Goal: Information Seeking & Learning: Learn about a topic

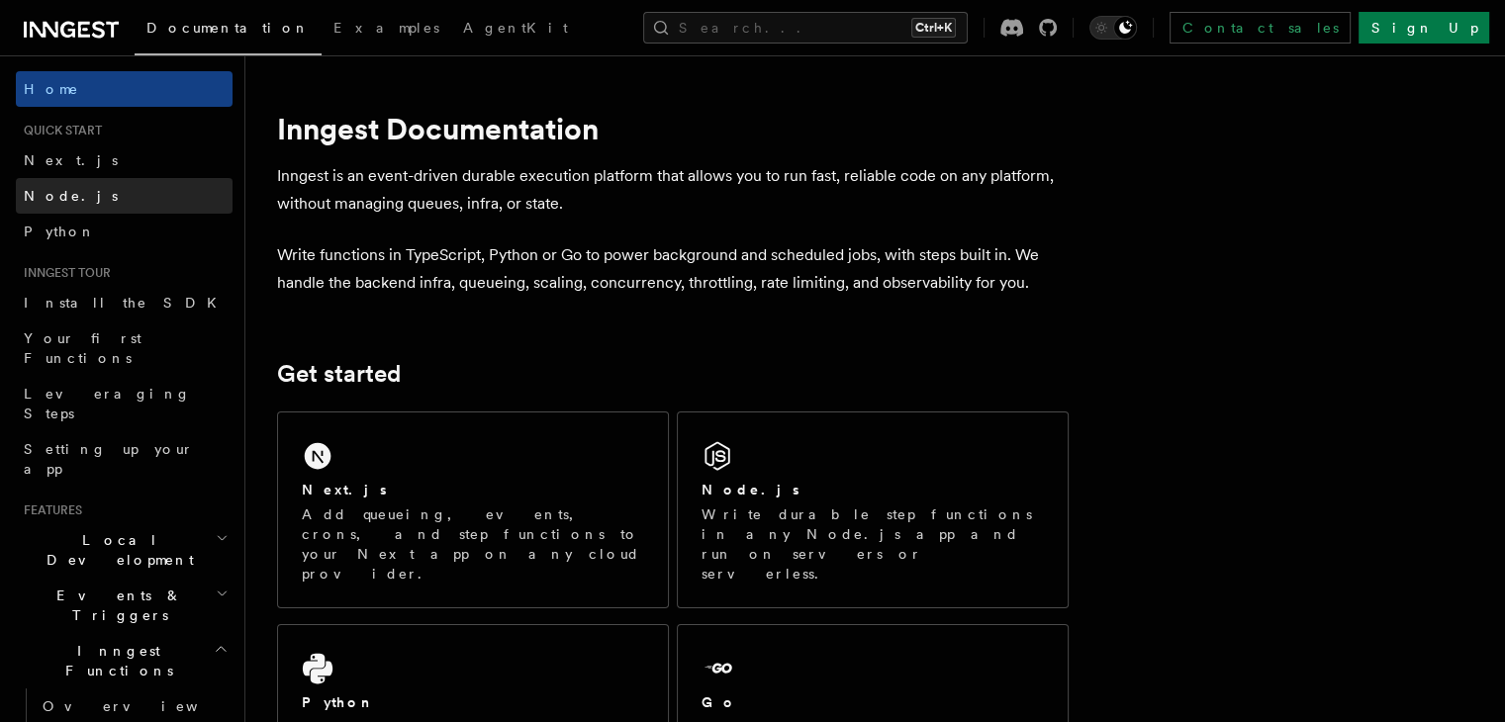
click at [118, 205] on link "Node.js" at bounding box center [124, 196] width 217 height 36
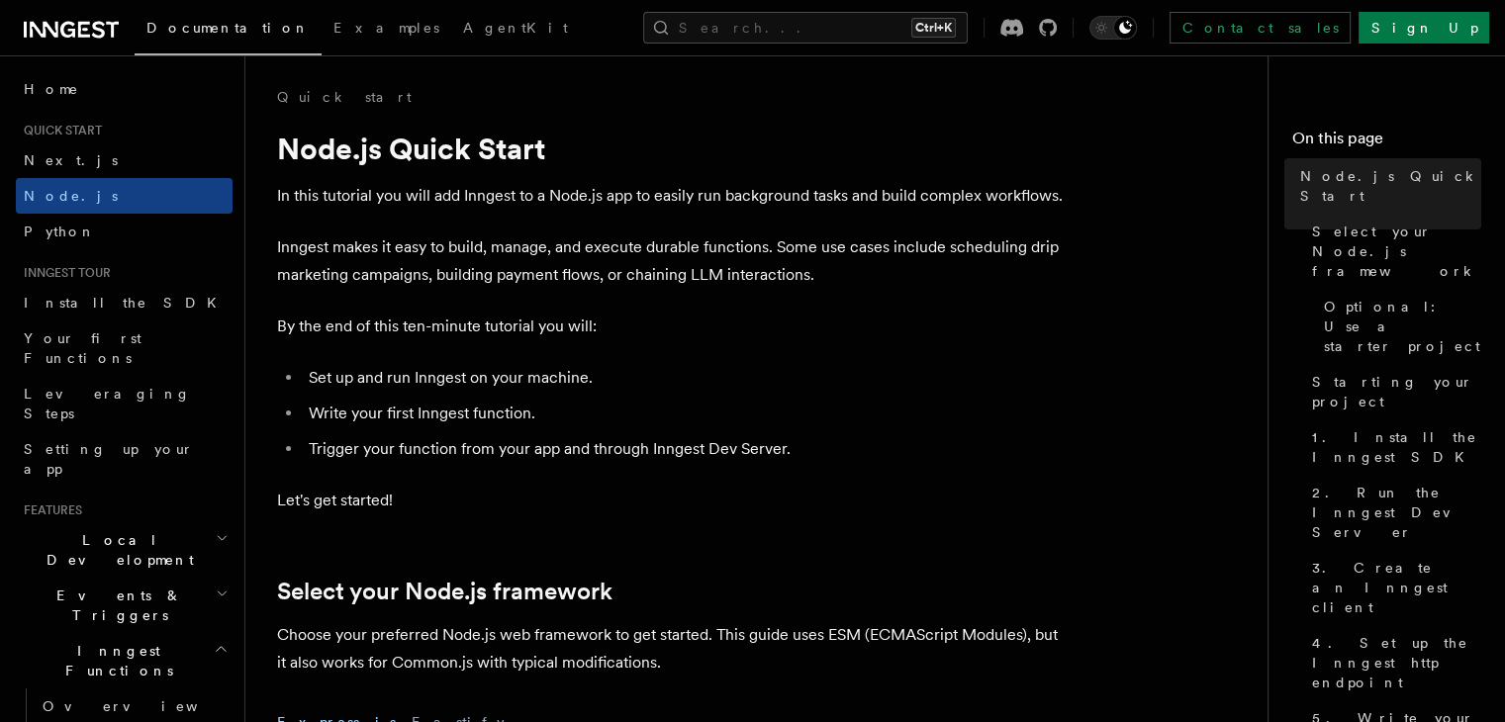
click at [87, 124] on span "Quick start" at bounding box center [59, 131] width 86 height 16
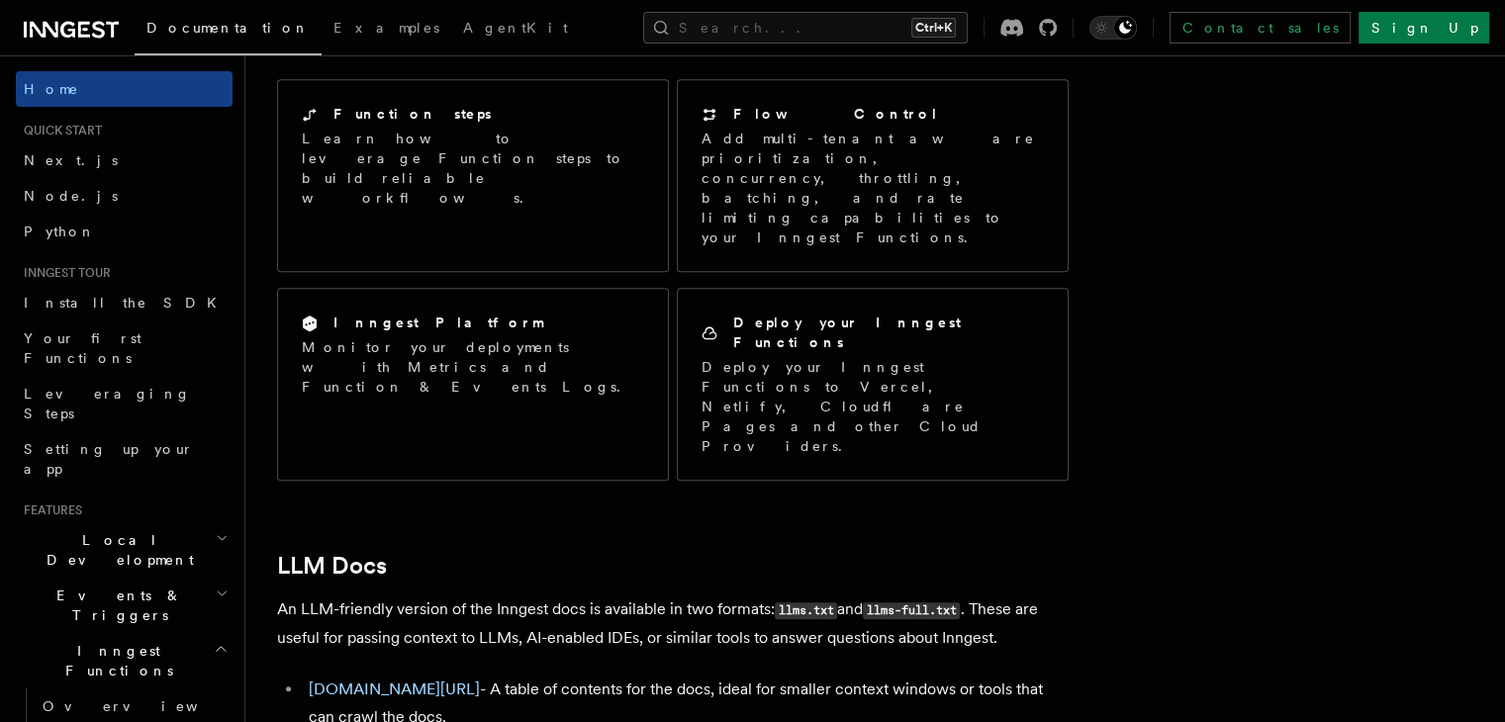
drag, startPoint x: 628, startPoint y: 199, endPoint x: 690, endPoint y: 20, distance: 189.3
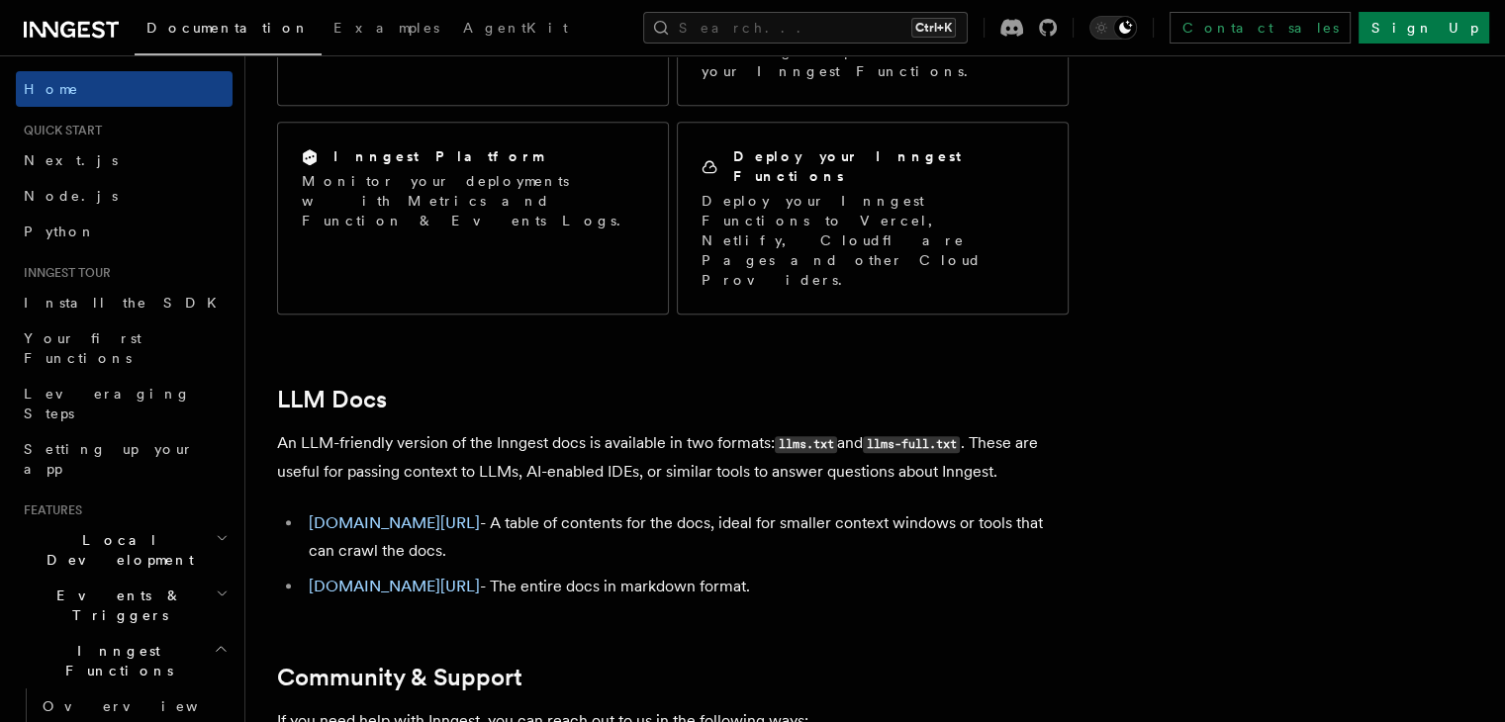
click at [721, 664] on h2 "Community & Support" at bounding box center [672, 678] width 791 height 28
click at [146, 171] on link "Next.js" at bounding box center [124, 160] width 217 height 36
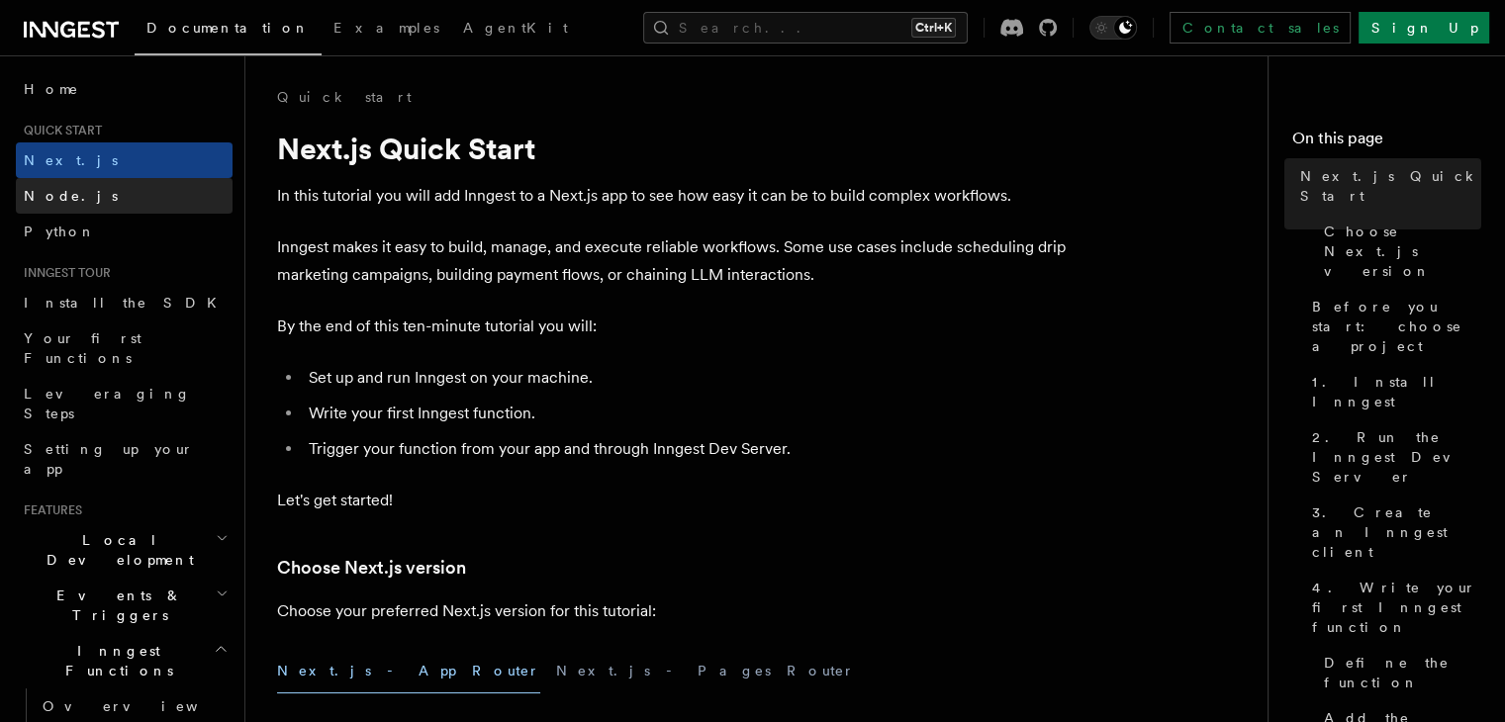
click at [132, 207] on link "Node.js" at bounding box center [124, 196] width 217 height 36
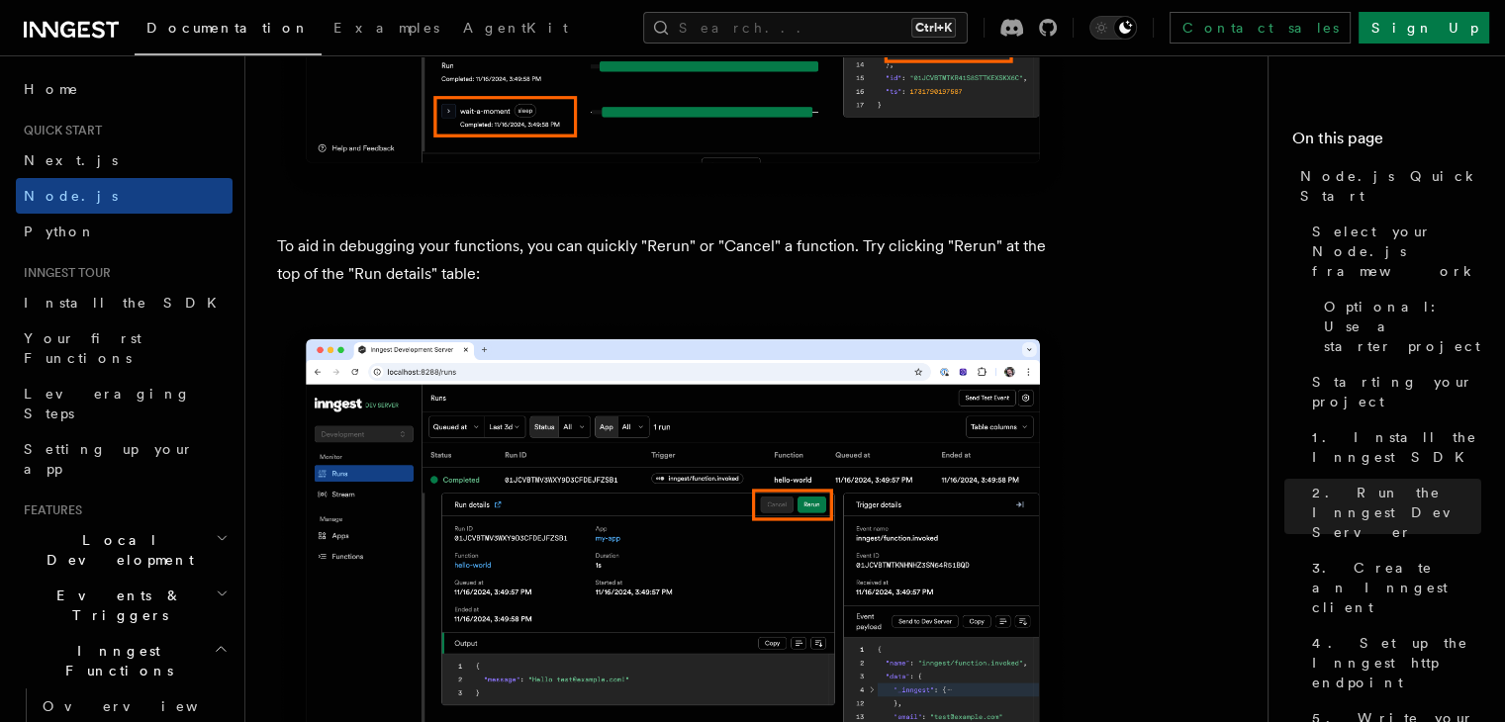
scroll to position [8749, 0]
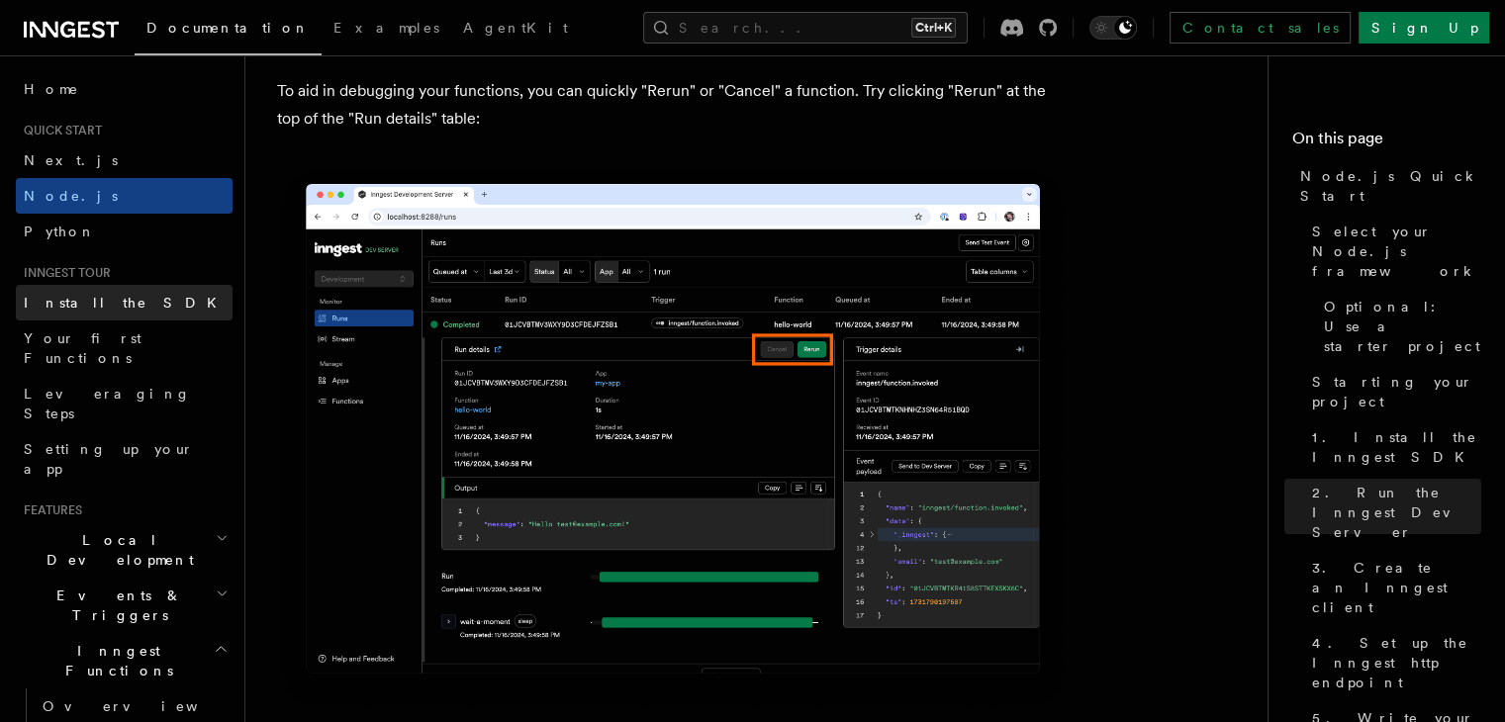
click at [138, 304] on link "Install the SDK" at bounding box center [124, 303] width 217 height 36
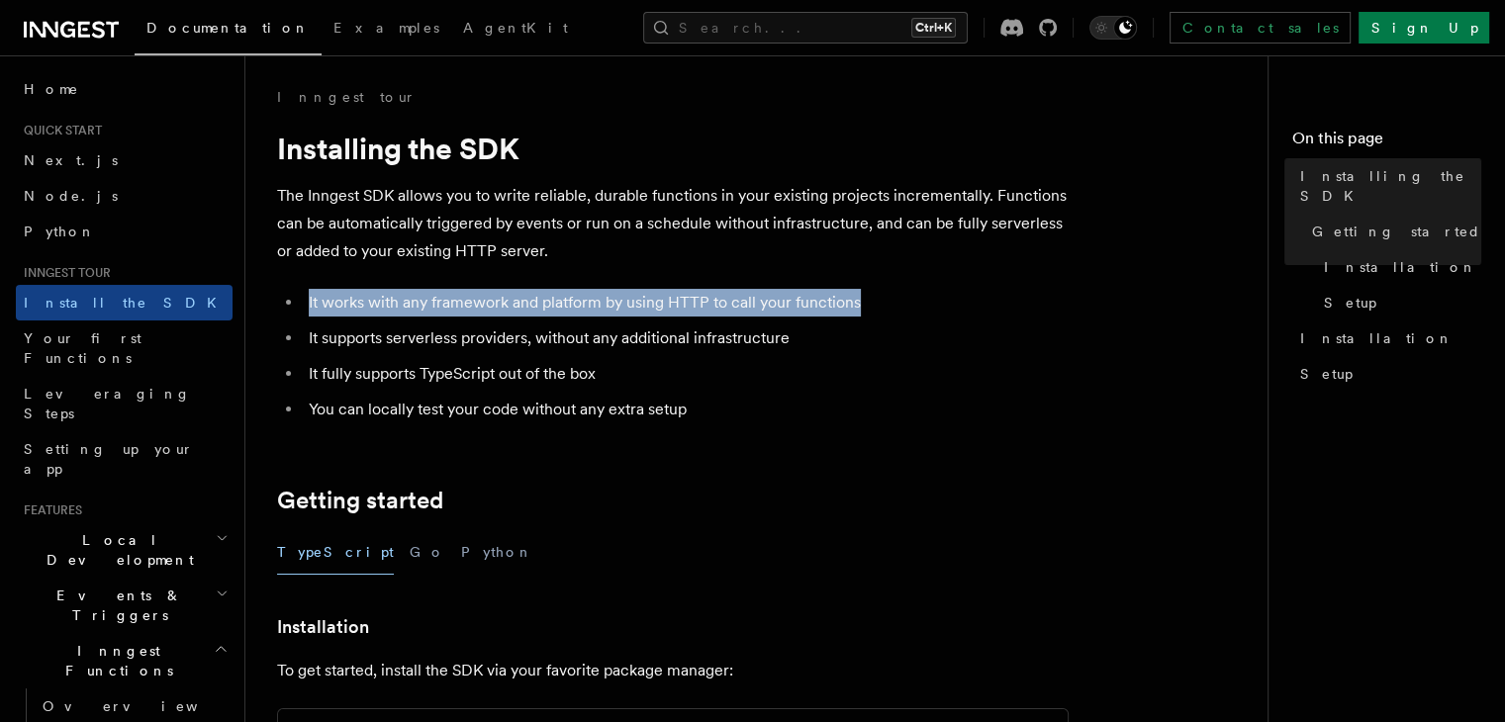
drag, startPoint x: 305, startPoint y: 302, endPoint x: 788, endPoint y: 258, distance: 484.8
click at [849, 306] on li "It works with any framework and platform by using HTTP to call your functions" at bounding box center [686, 303] width 766 height 28
click at [46, 29] on icon at bounding box center [71, 30] width 95 height 24
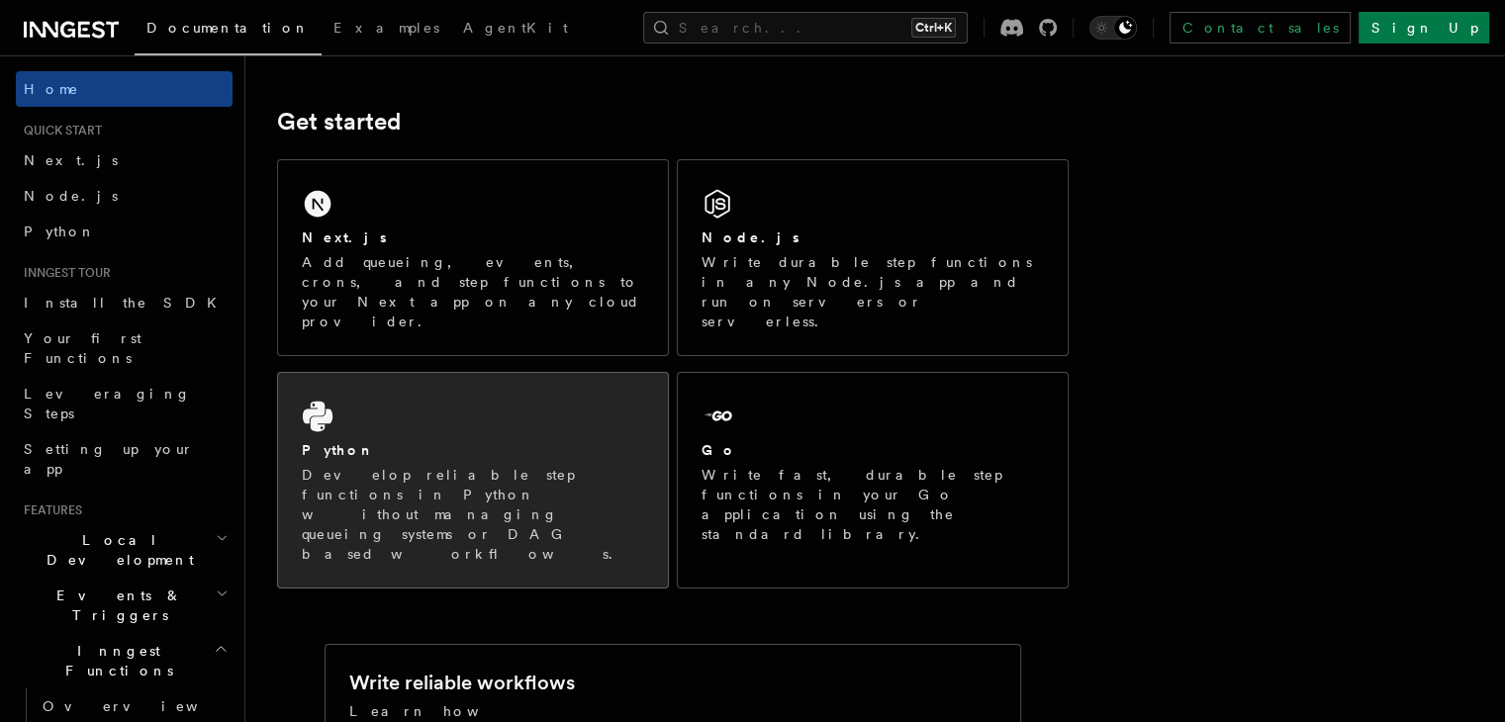
scroll to position [218, 0]
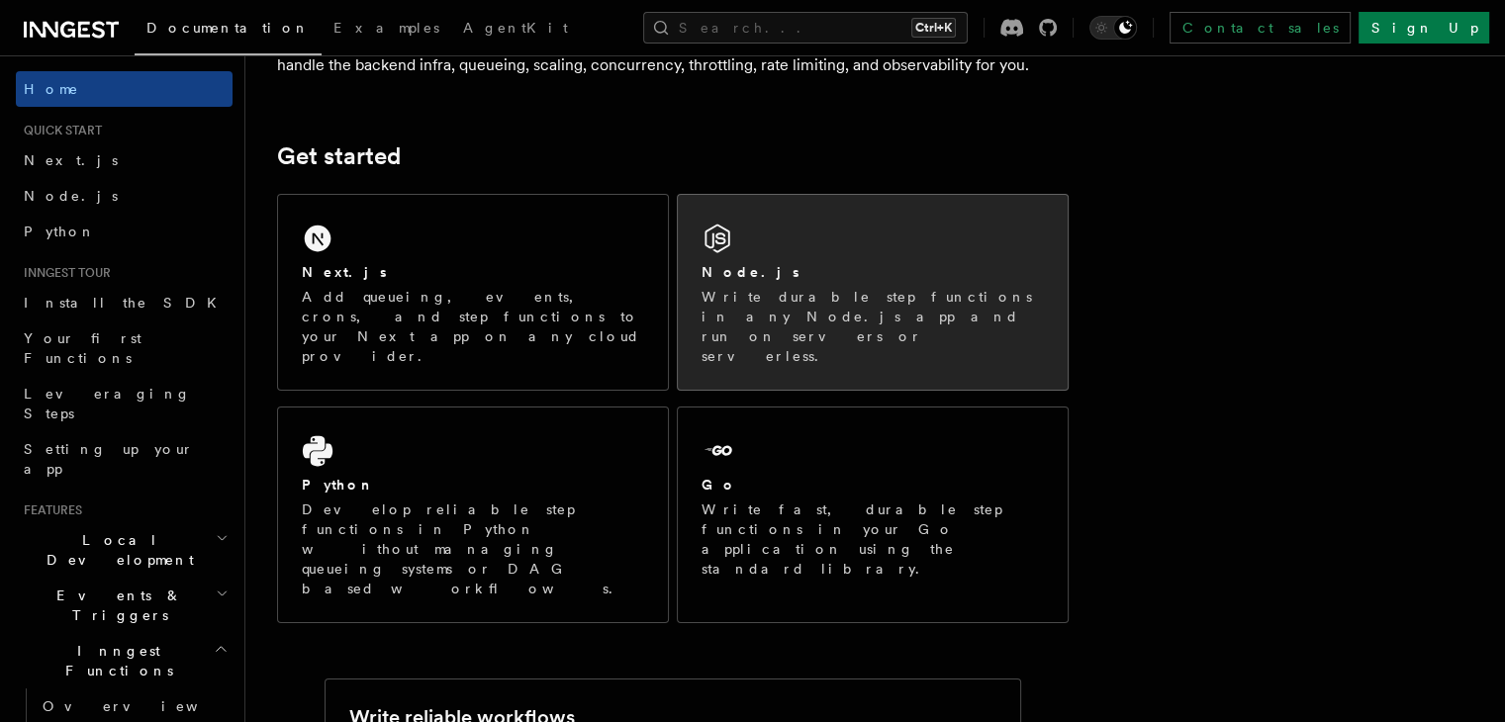
click at [926, 280] on div "Node.js" at bounding box center [872, 272] width 342 height 21
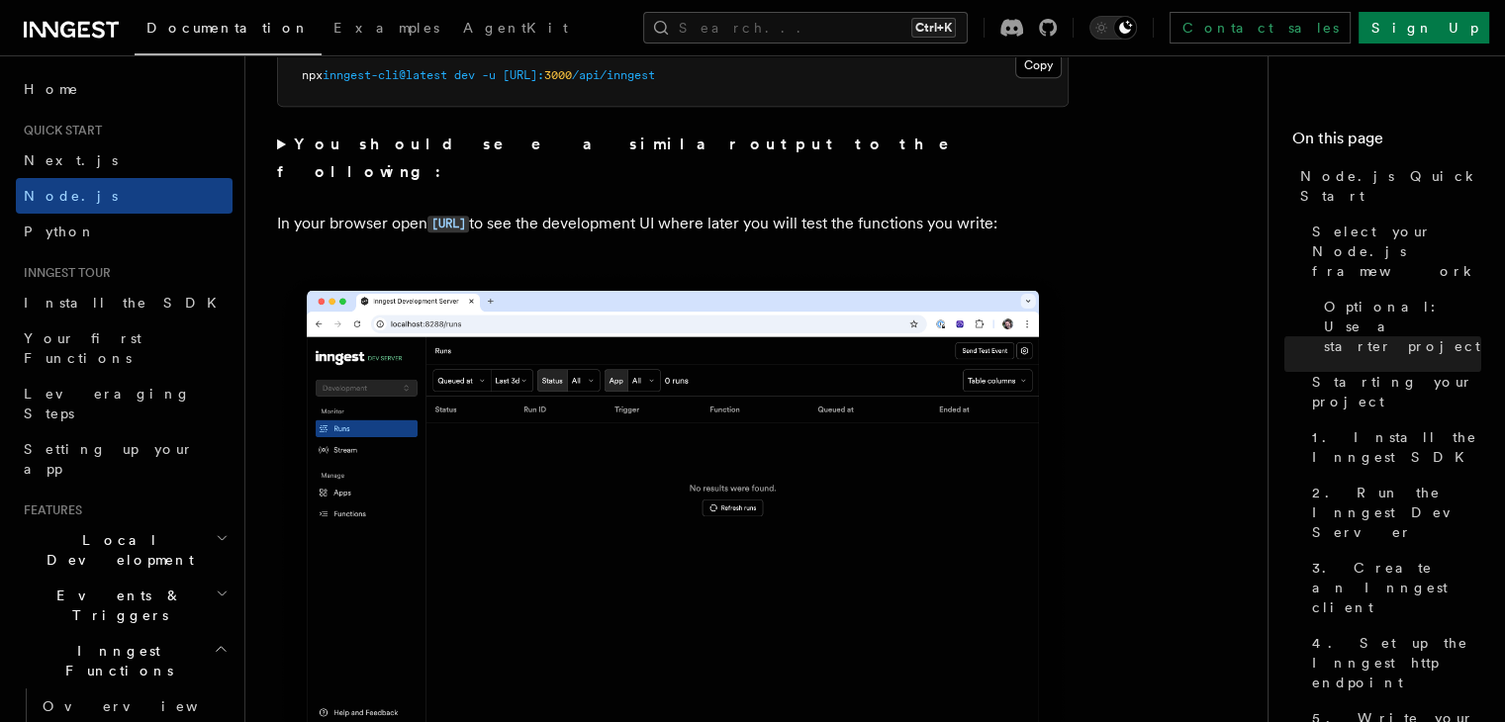
scroll to position [1781, 0]
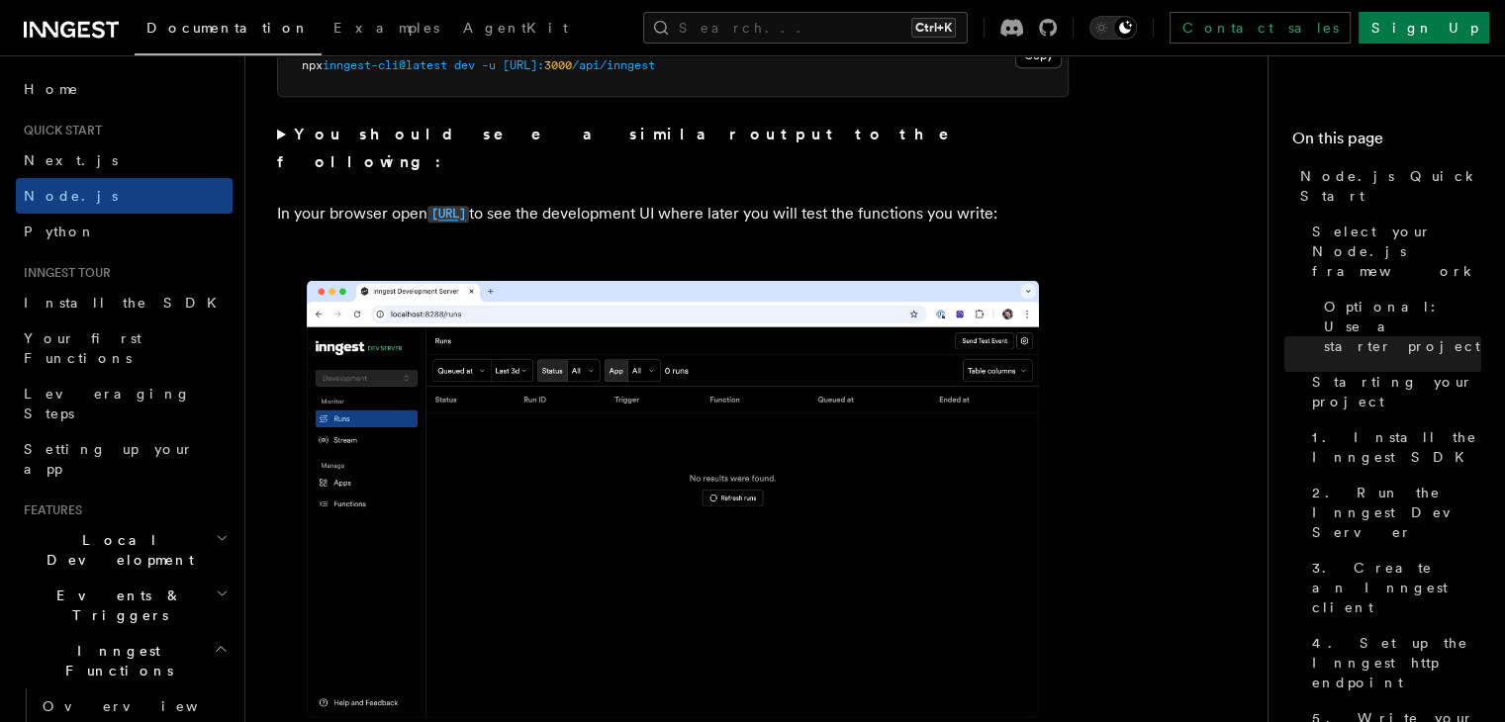
click at [469, 206] on code "[URL]" at bounding box center [448, 214] width 42 height 17
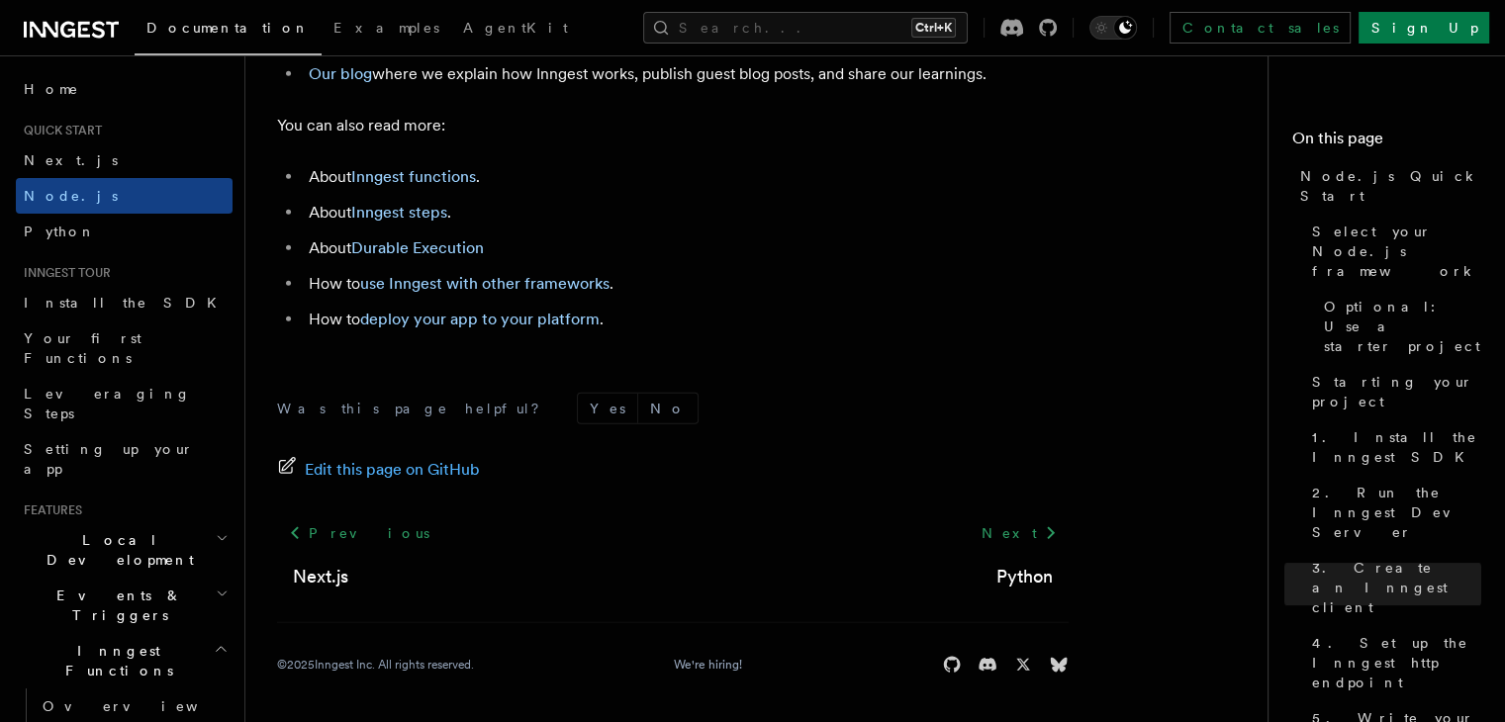
scroll to position [12620, 0]
